Goal: Use online tool/utility: Utilize a website feature to perform a specific function

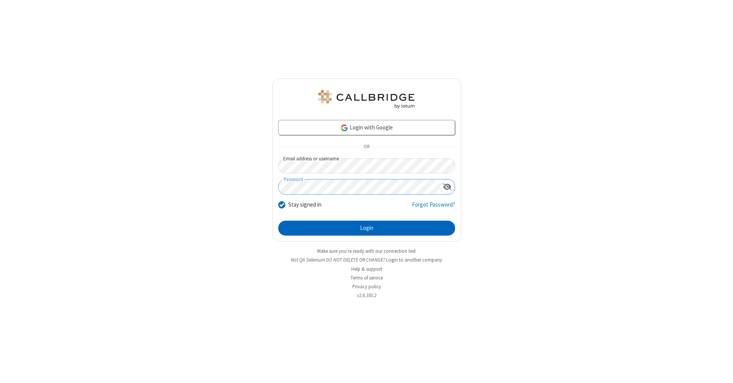
click at [367, 228] on button "Login" at bounding box center [366, 228] width 177 height 15
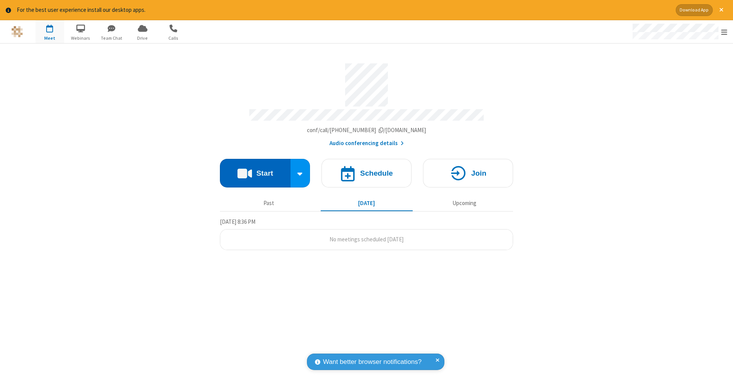
click at [255, 169] on button "Start" at bounding box center [255, 173] width 71 height 29
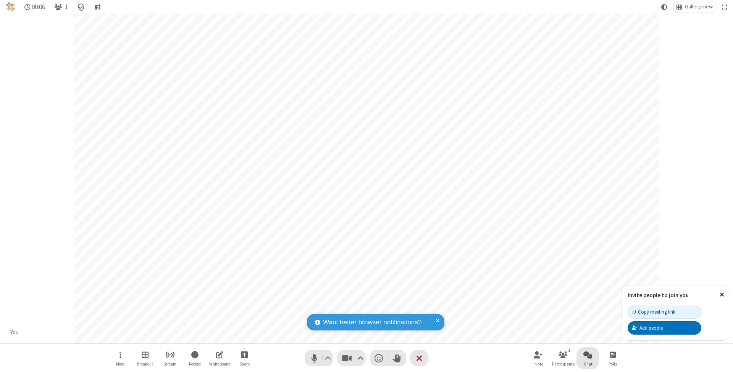
click at [588, 355] on span "Open chat" at bounding box center [588, 355] width 9 height 10
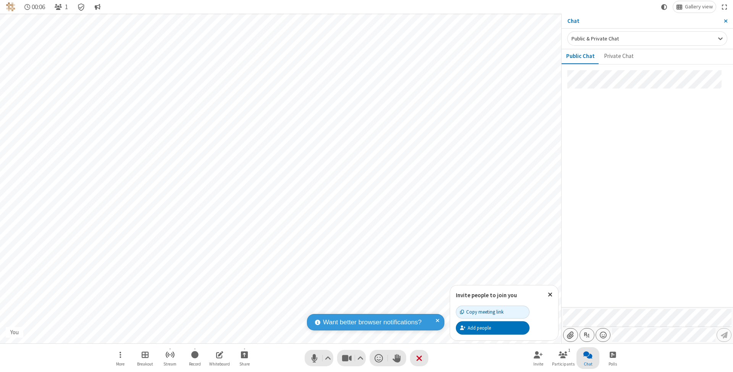
type input "C:\fakepath\doc_test.docx"
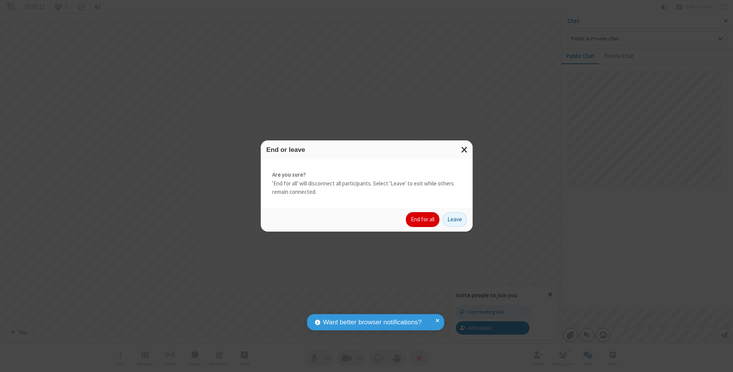
click at [423, 219] on button "End for all" at bounding box center [423, 219] width 34 height 15
